Goal: Task Accomplishment & Management: Use online tool/utility

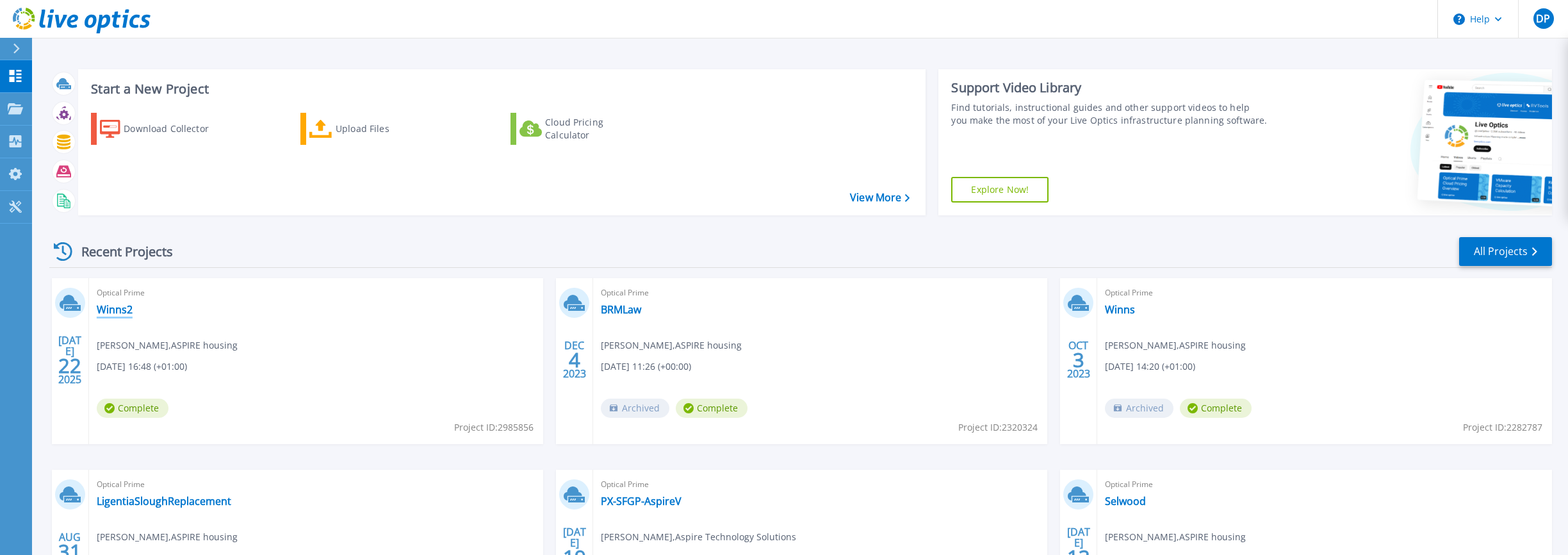
click at [103, 308] on link "Winns2" at bounding box center [114, 309] width 36 height 12
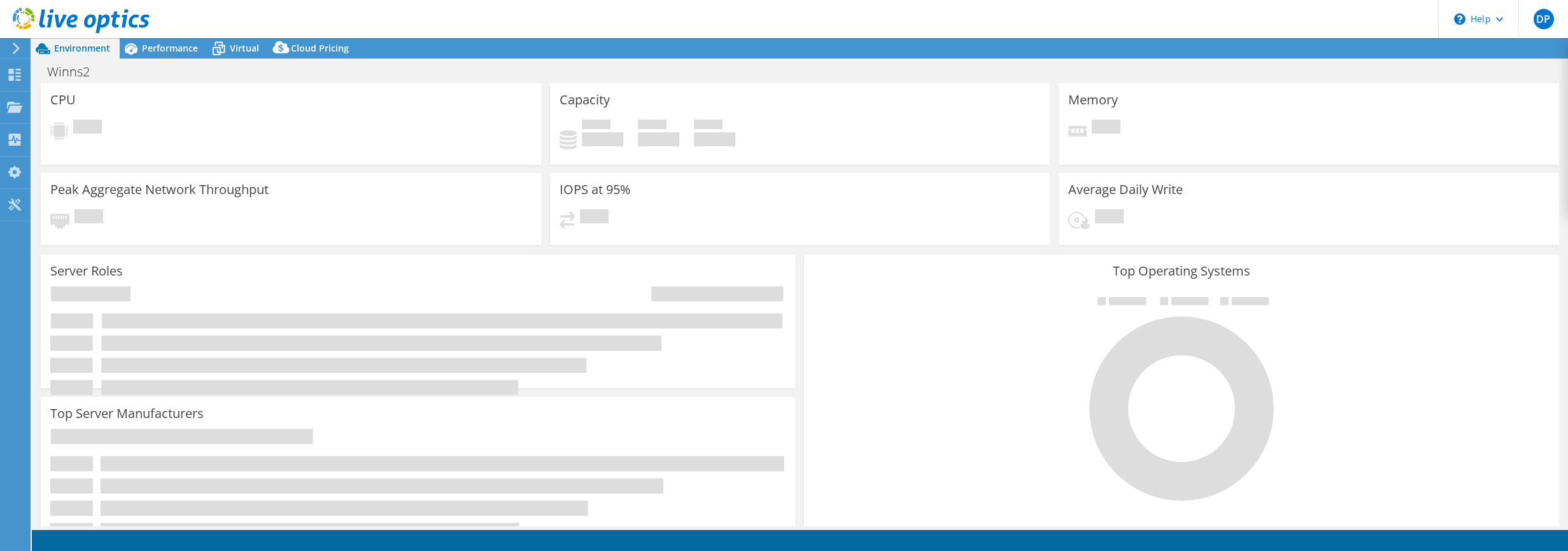
select select "USD"
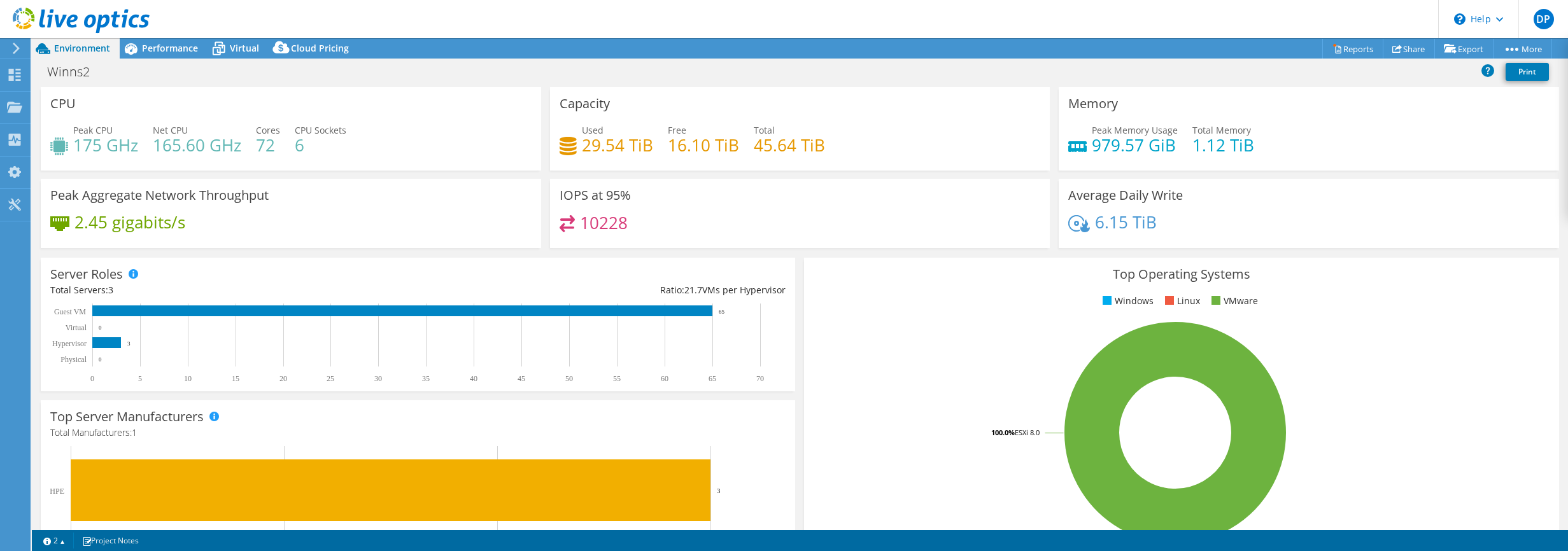
click at [444, 123] on div "CPU Peak CPU 175 GHz Net CPU 165.60 GHz Cores 72 CPU Sockets 6" at bounding box center [291, 129] width 500 height 83
click at [1335, 50] on link "Reports" at bounding box center [1353, 48] width 62 height 20
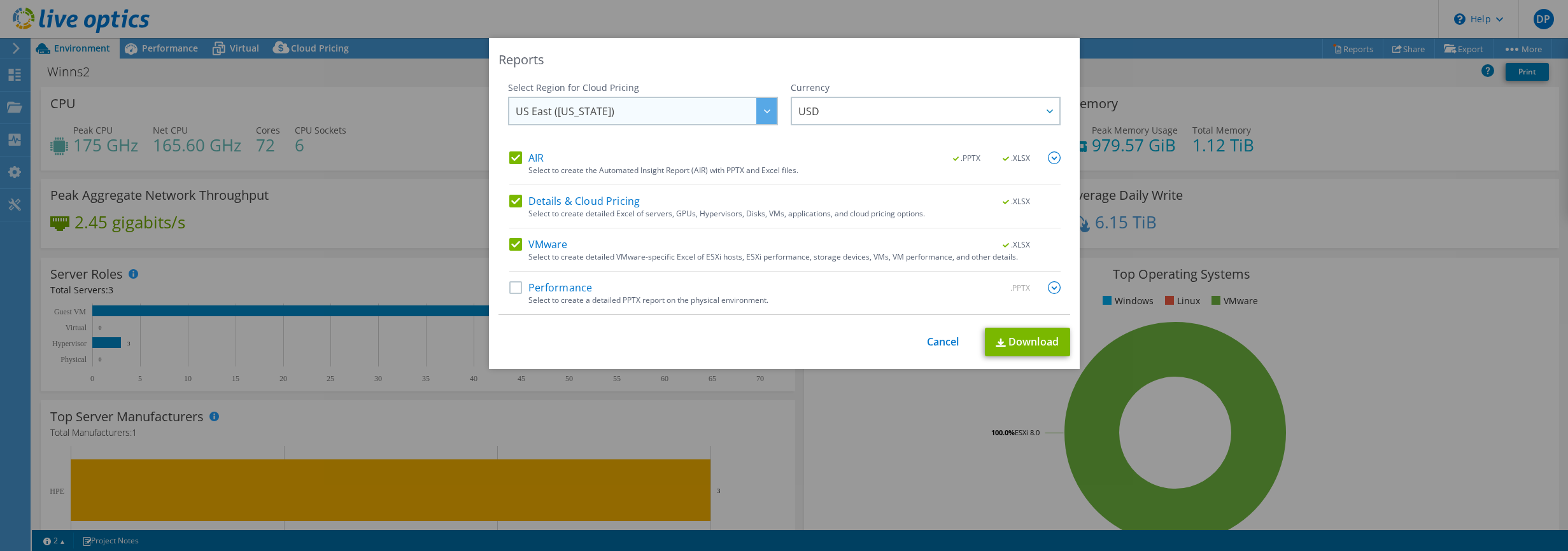
click at [587, 106] on span "US East (Virginia)" at bounding box center [565, 114] width 99 height 20
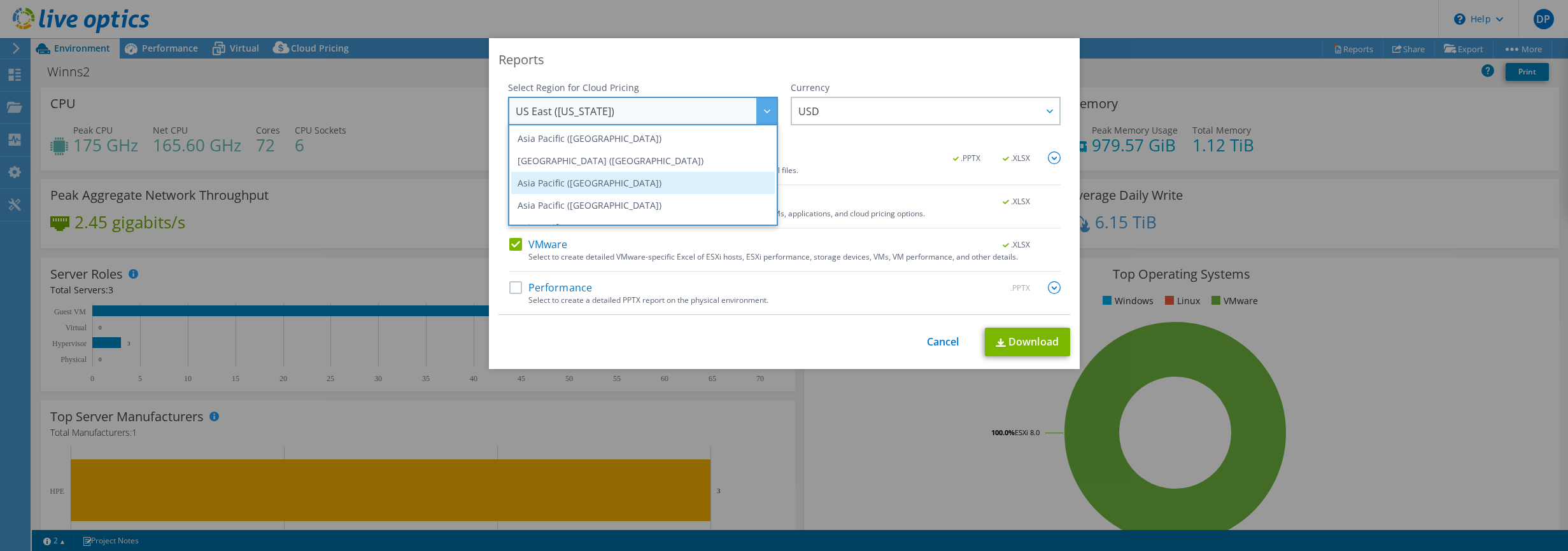
scroll to position [127, 0]
click at [562, 185] on li "Europe (London)" at bounding box center [643, 189] width 263 height 23
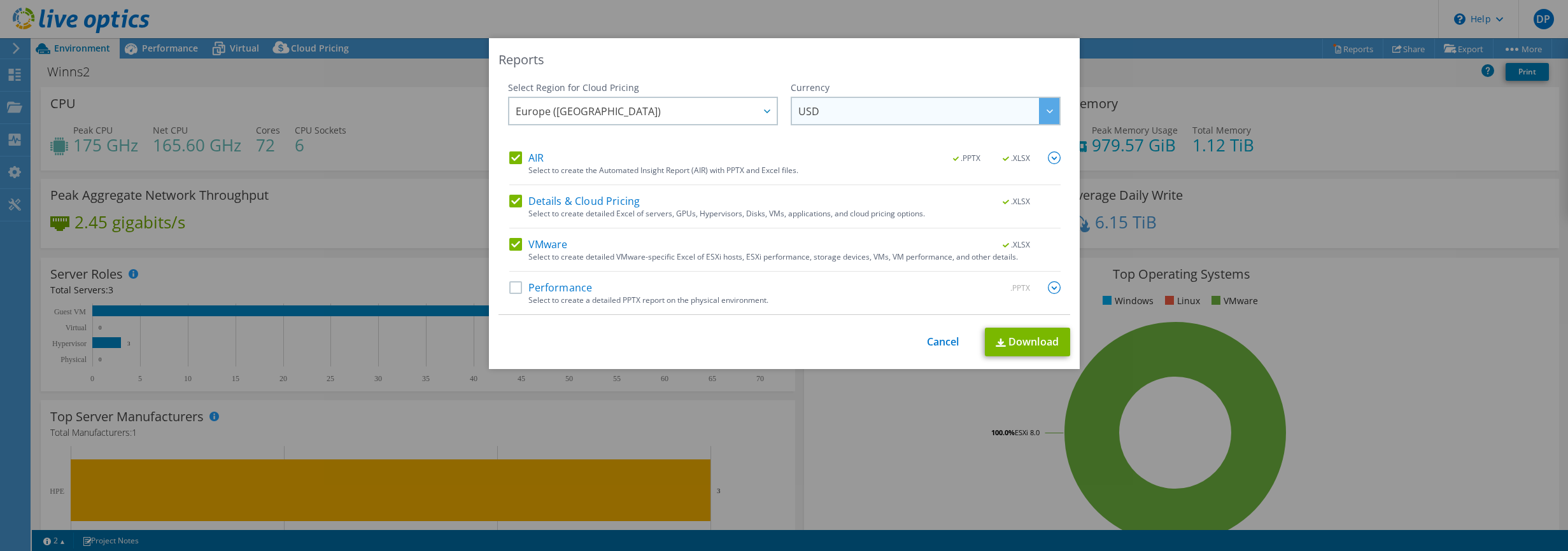
click at [841, 107] on span "USD" at bounding box center [929, 111] width 261 height 27
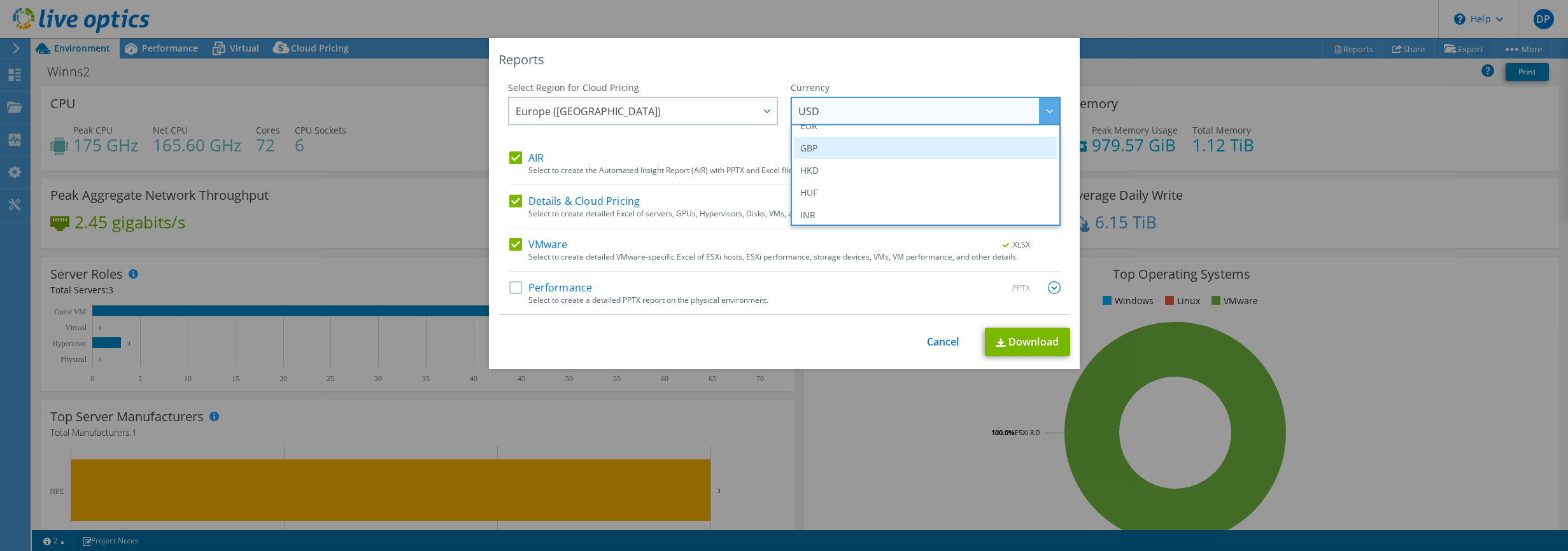
click at [828, 149] on li "GBP" at bounding box center [926, 148] width 263 height 23
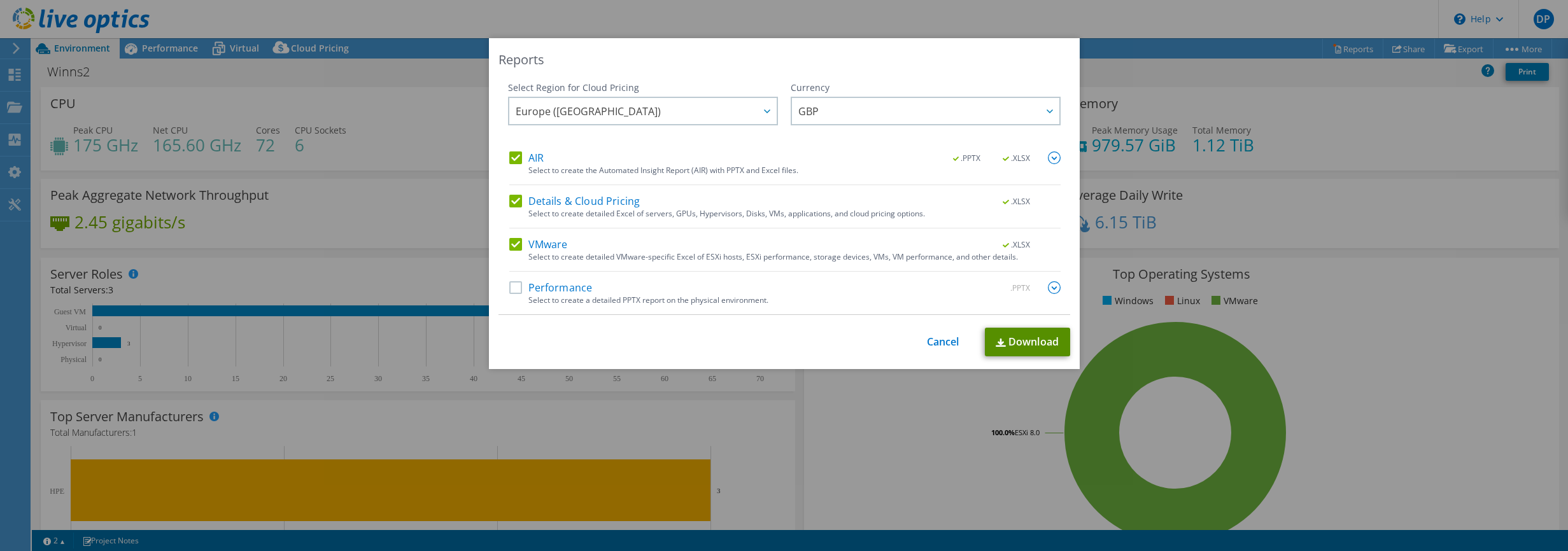
click at [996, 344] on img at bounding box center [1000, 343] width 10 height 9
